Goal: Use online tool/utility: Use online tool/utility

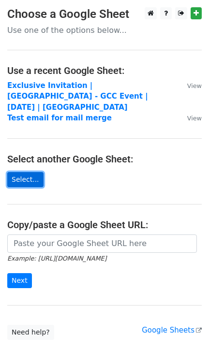
click at [34, 172] on link "Select..." at bounding box center [25, 179] width 36 height 15
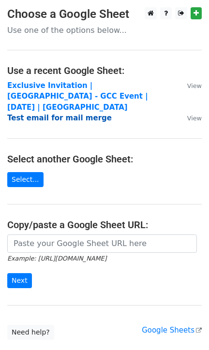
click at [55, 114] on strong "Test email for mail merge" at bounding box center [59, 118] width 105 height 9
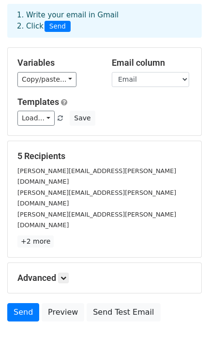
scroll to position [63, 0]
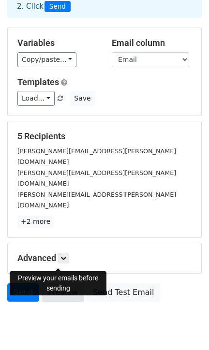
click at [53, 284] on link "Preview" at bounding box center [63, 293] width 43 height 18
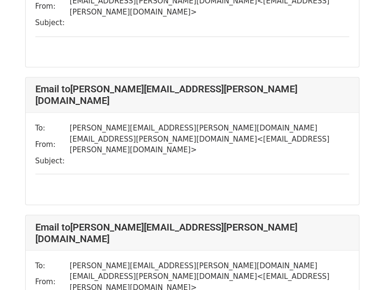
scroll to position [489, 0]
